Goal: Task Accomplishment & Management: Manage account settings

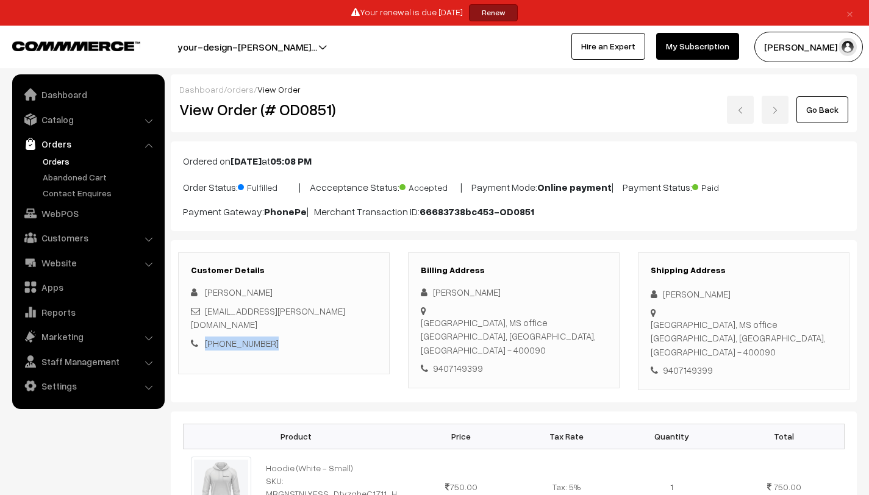
click at [84, 163] on link "Orders" at bounding box center [100, 161] width 121 height 13
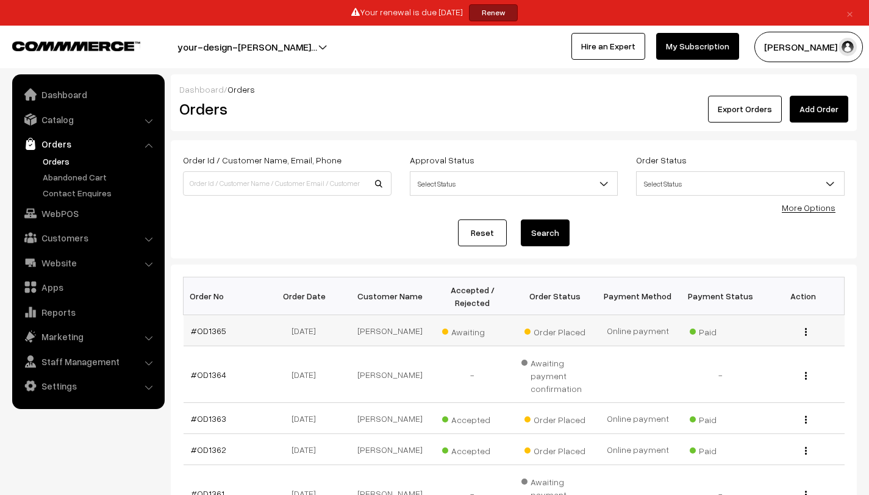
click at [463, 335] on span "Awaiting" at bounding box center [472, 330] width 61 height 16
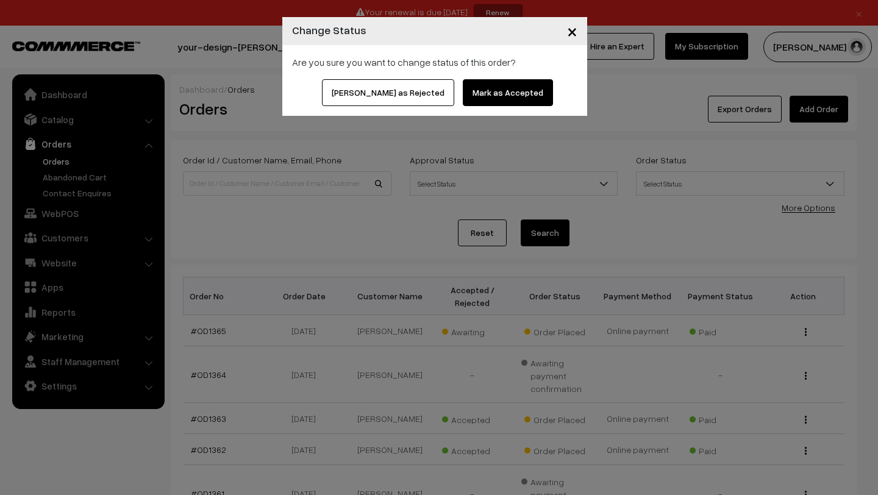
click at [488, 90] on button "Mark as Accepted" at bounding box center [508, 92] width 90 height 27
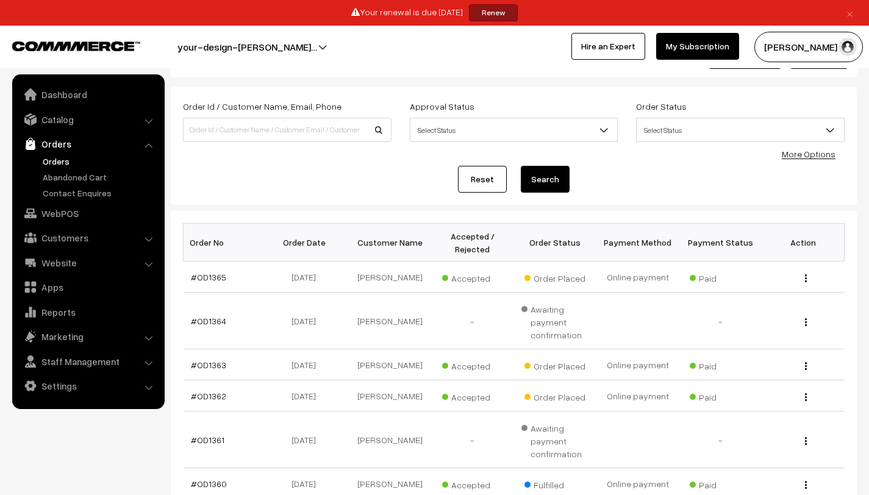
scroll to position [55, 0]
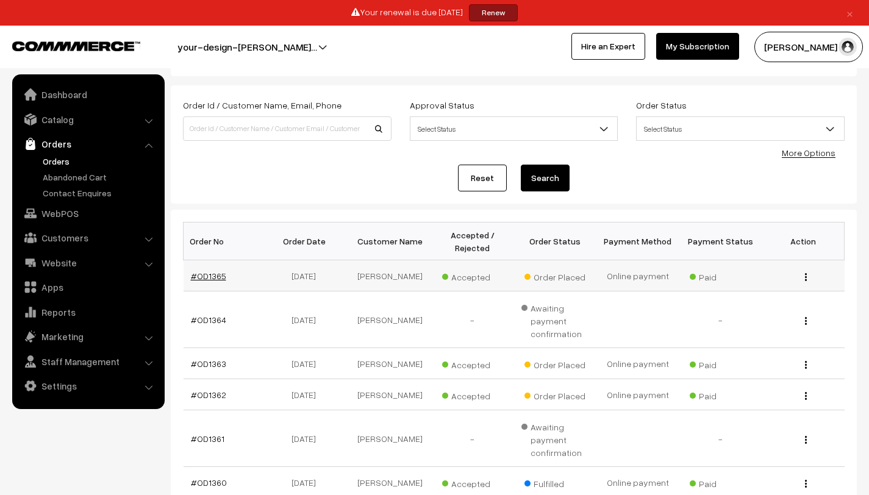
click at [212, 274] on link "#OD1365" at bounding box center [208, 276] width 35 height 10
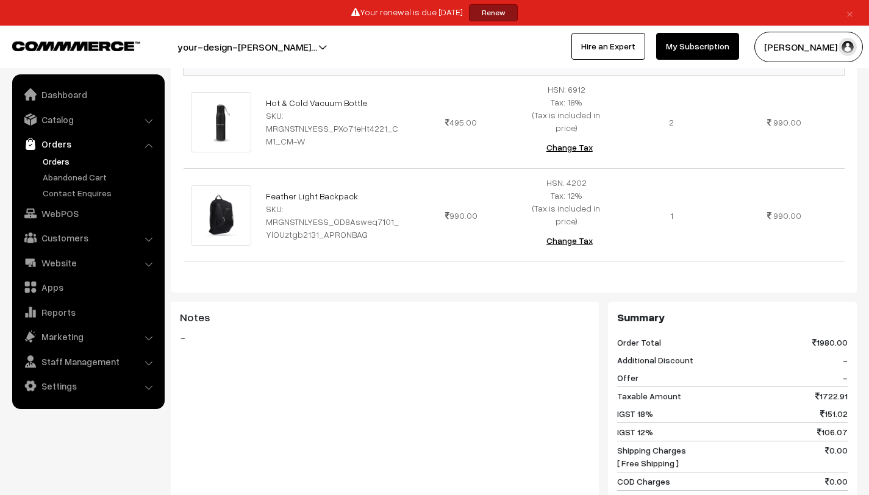
scroll to position [452, 0]
